Goal: Task Accomplishment & Management: Manage account settings

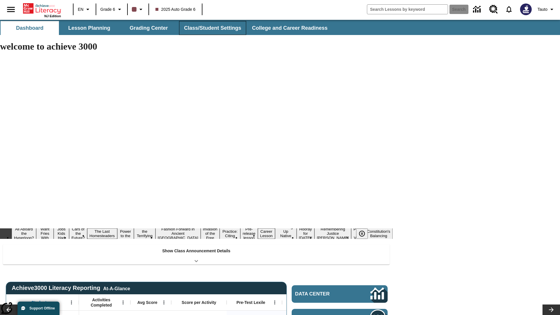
click at [212, 28] on button "Class/Student Settings" at bounding box center [212, 28] width 67 height 14
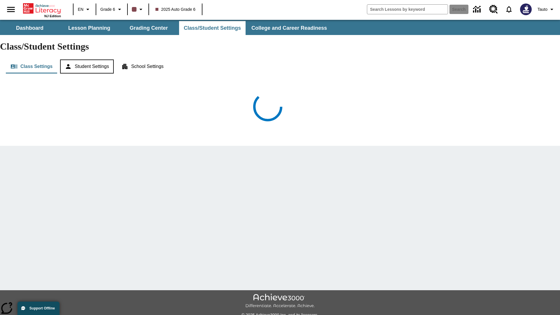
click at [88, 59] on button "Student Settings" at bounding box center [86, 66] width 53 height 14
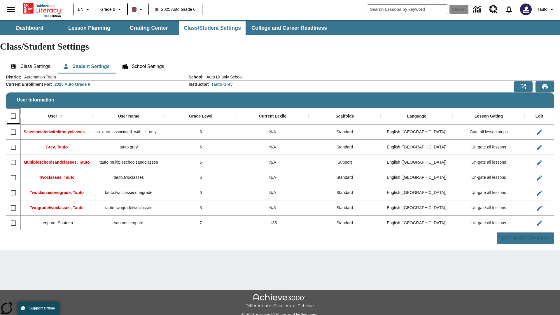
click at [13, 110] on input "Select all rows" at bounding box center [13, 116] width 12 height 12
checkbox input "true"
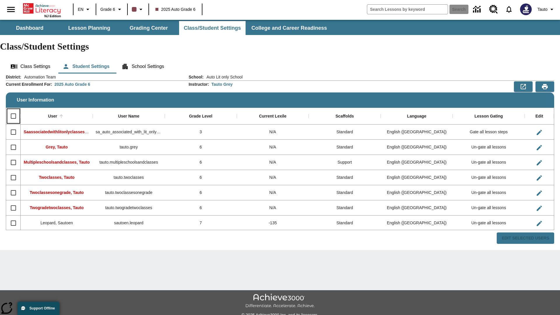
checkbox input "true"
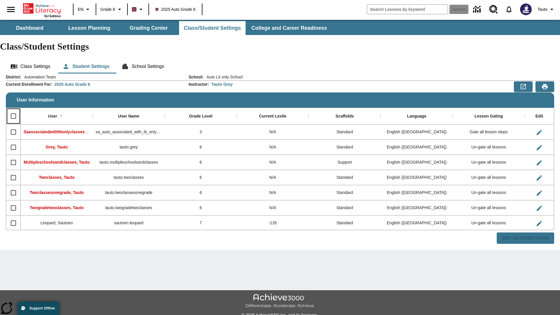
checkbox input "true"
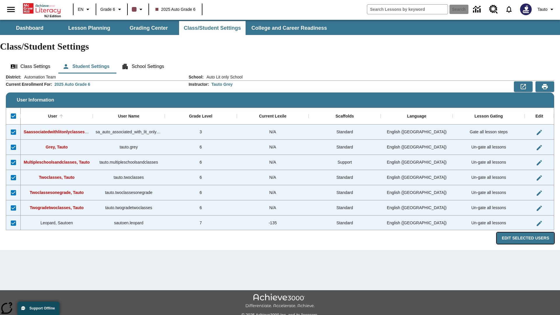
click at [527, 232] on button "Edit Selected Users" at bounding box center [524, 237] width 57 height 11
